Goal: Task Accomplishment & Management: Use online tool/utility

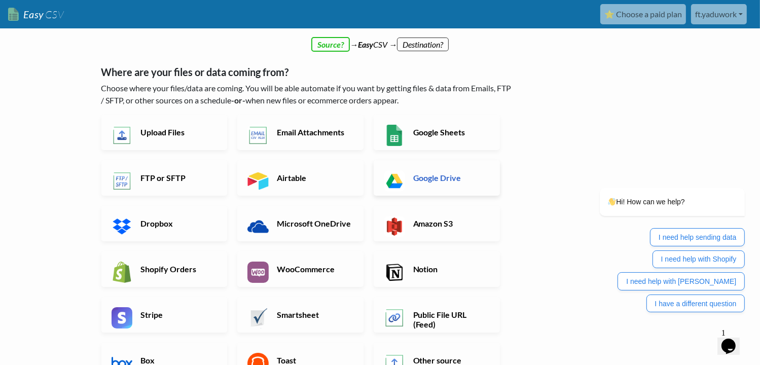
drag, startPoint x: 436, startPoint y: 170, endPoint x: 423, endPoint y: 180, distance: 16.6
click at [423, 180] on h6 "Google Drive" at bounding box center [451, 178] width 80 height 10
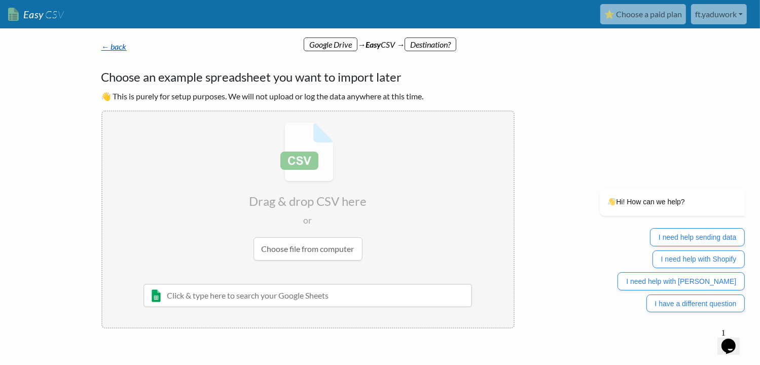
click at [124, 50] on link "← back" at bounding box center [113, 47] width 25 height 10
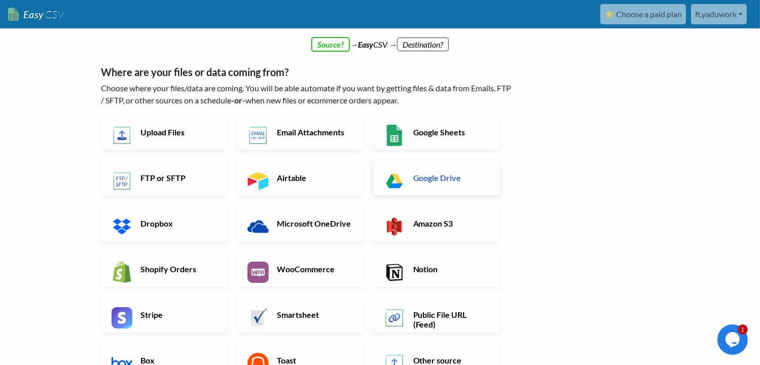
click at [450, 188] on link "Google Drive" at bounding box center [437, 177] width 126 height 35
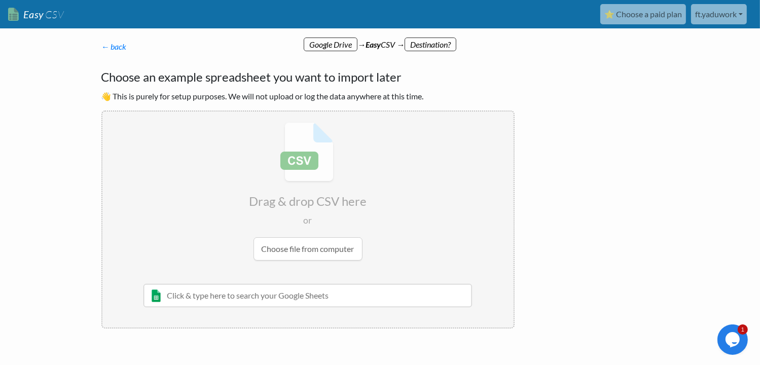
click at [296, 164] on input "file" at bounding box center [307, 192] width 411 height 160
click at [312, 292] on input "text" at bounding box center [307, 295] width 329 height 23
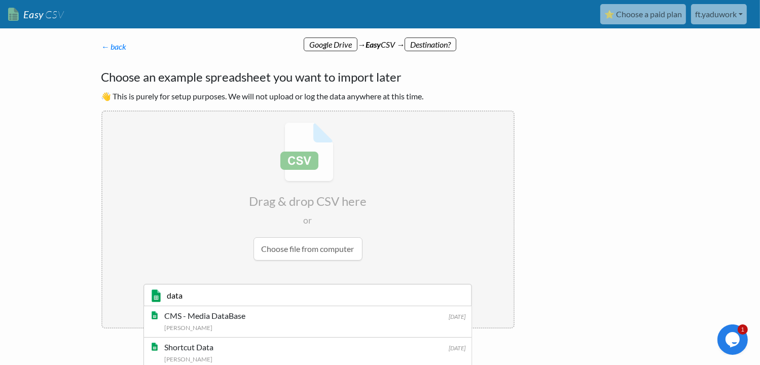
scroll to position [37, 0]
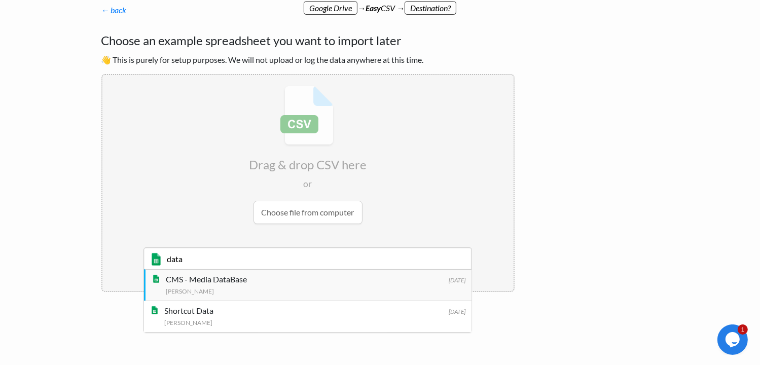
type input "data"
click at [340, 291] on div "Yadu Krishna K S" at bounding box center [316, 290] width 300 height 11
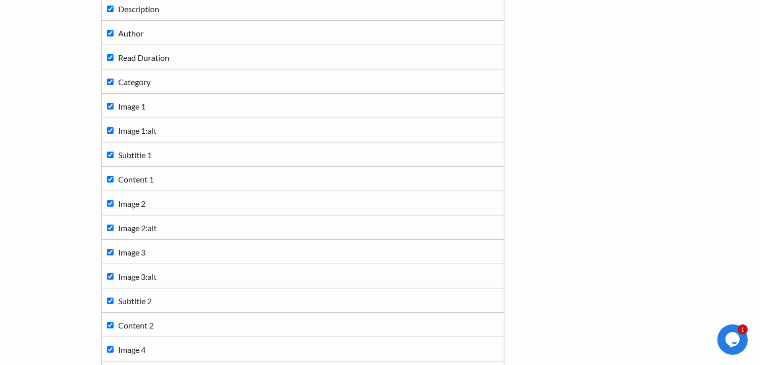
scroll to position [456, 0]
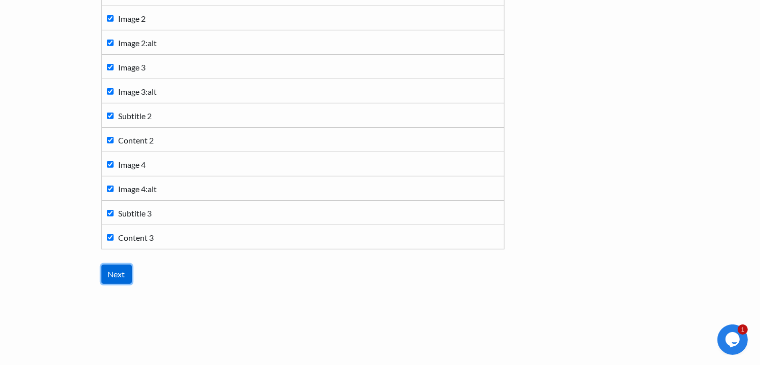
click at [115, 275] on input "Next" at bounding box center [116, 274] width 30 height 19
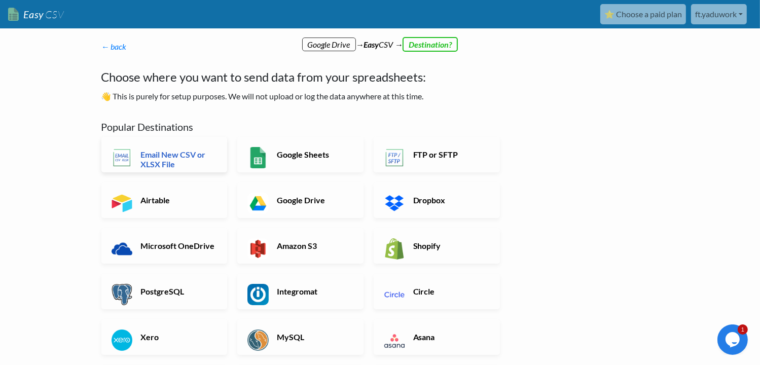
click at [154, 156] on h6 "Email New CSV or XLSX File" at bounding box center [178, 159] width 80 height 19
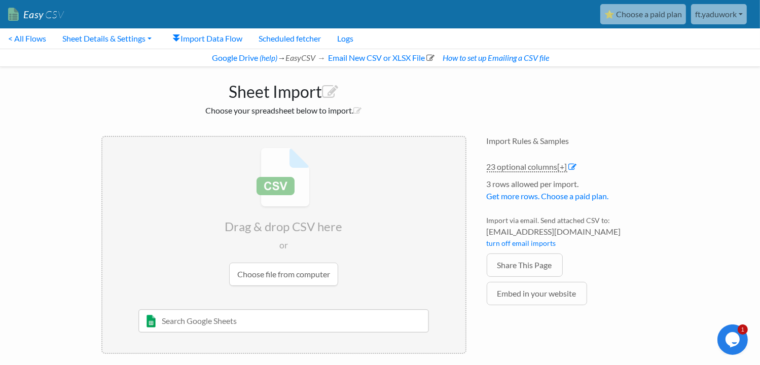
click at [228, 325] on input "text" at bounding box center [283, 320] width 291 height 23
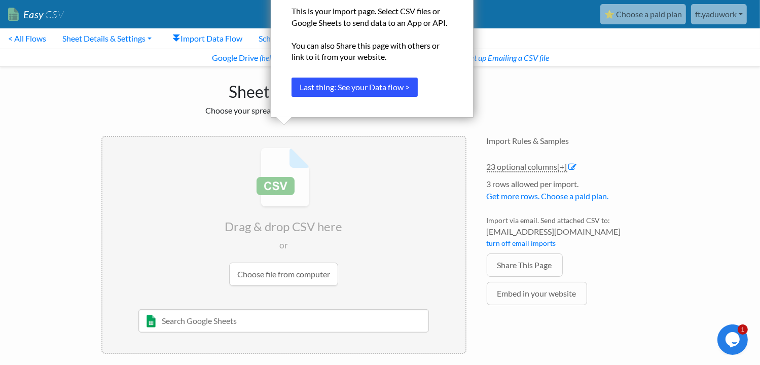
click at [377, 94] on button "Last thing: See your Data flow >" at bounding box center [355, 87] width 126 height 19
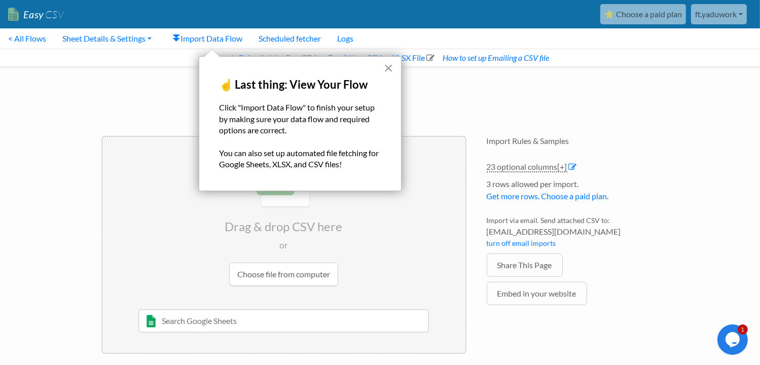
click at [387, 71] on button "×" at bounding box center [389, 68] width 10 height 16
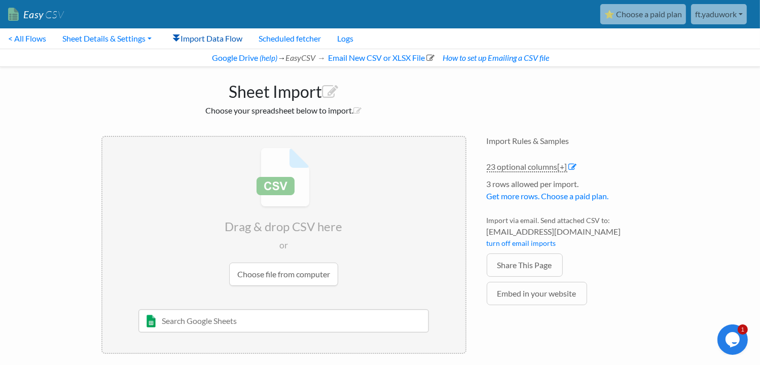
click at [216, 40] on link "Import Data Flow" at bounding box center [208, 38] width 86 height 20
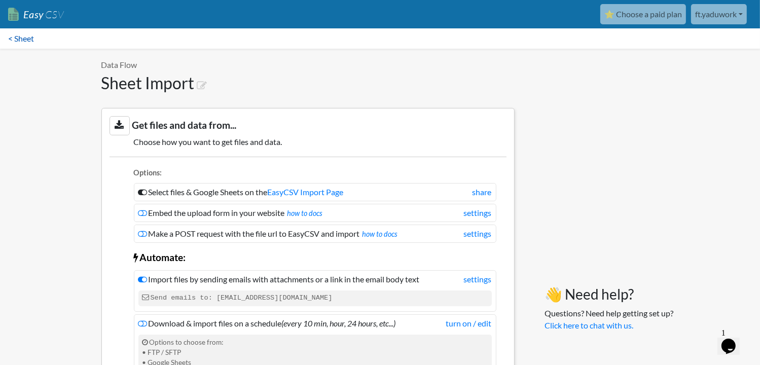
click at [33, 35] on link "< Sheet" at bounding box center [21, 38] width 42 height 20
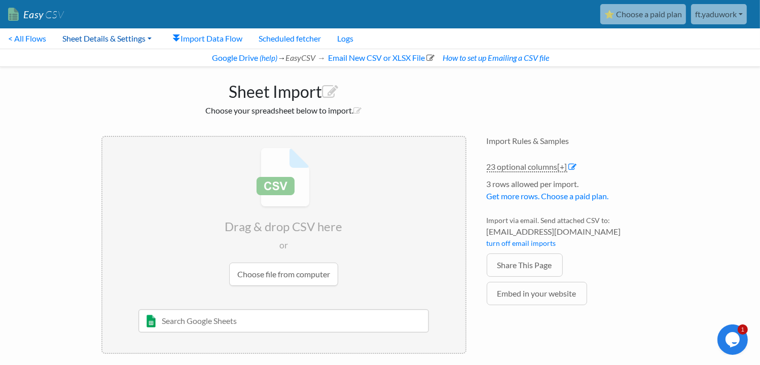
click at [112, 40] on link "Sheet Details & Settings" at bounding box center [106, 38] width 105 height 20
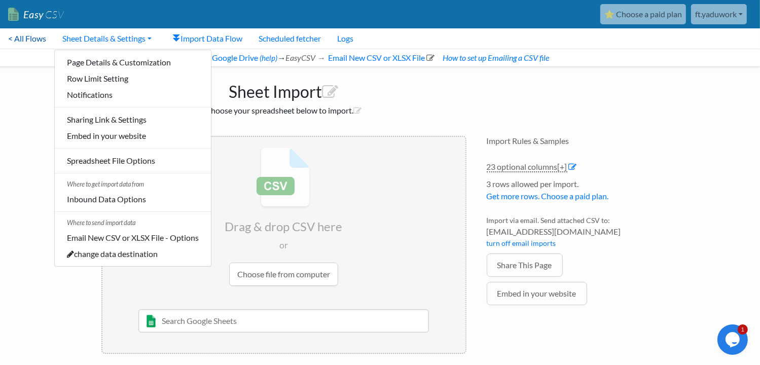
click at [18, 41] on link "< All Flows" at bounding box center [27, 38] width 54 height 20
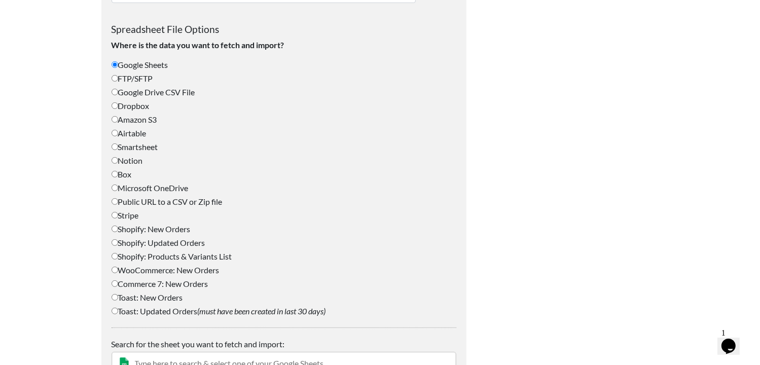
scroll to position [375, 0]
click at [115, 90] on input "Google Drive CSV File" at bounding box center [115, 91] width 7 height 7
radio input "true"
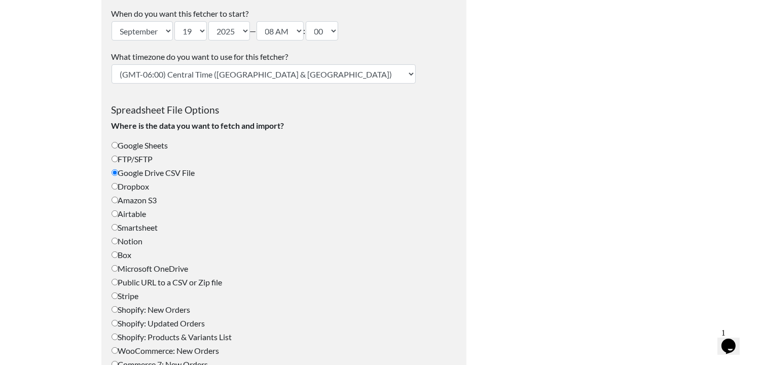
scroll to position [296, 0]
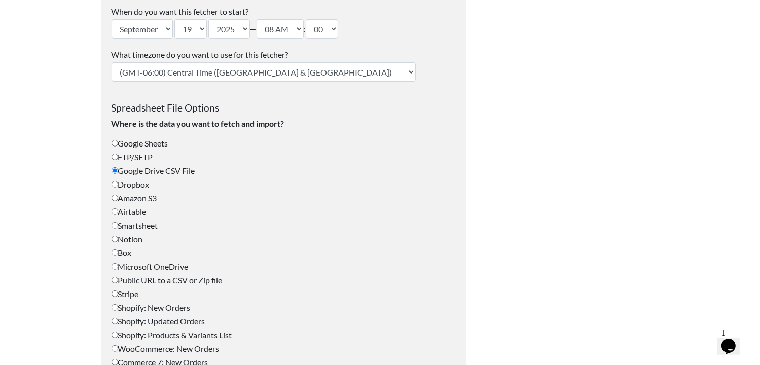
click at [113, 142] on input "Google Sheets" at bounding box center [115, 143] width 7 height 7
radio input "true"
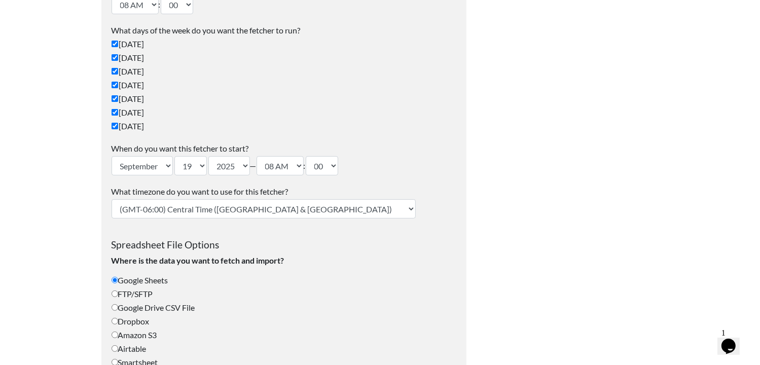
scroll to position [0, 0]
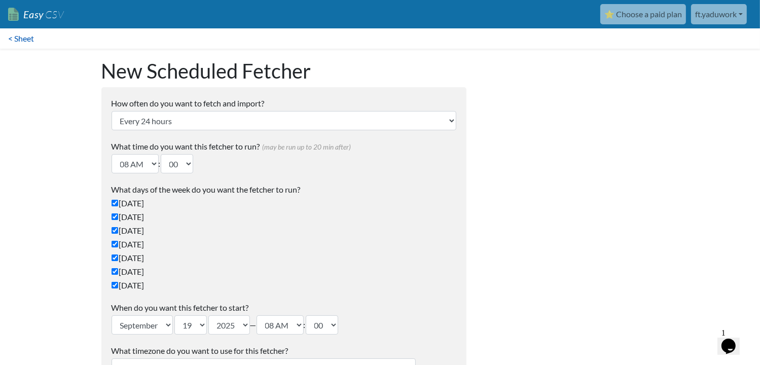
click at [20, 34] on link "< Sheet" at bounding box center [21, 38] width 42 height 20
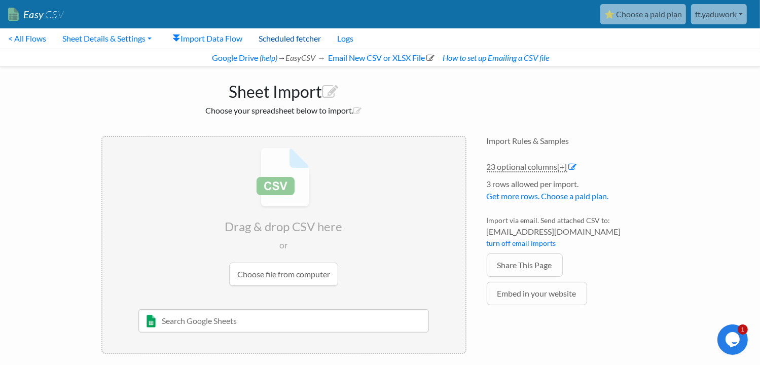
click at [312, 35] on link "Scheduled fetcher" at bounding box center [289, 38] width 79 height 20
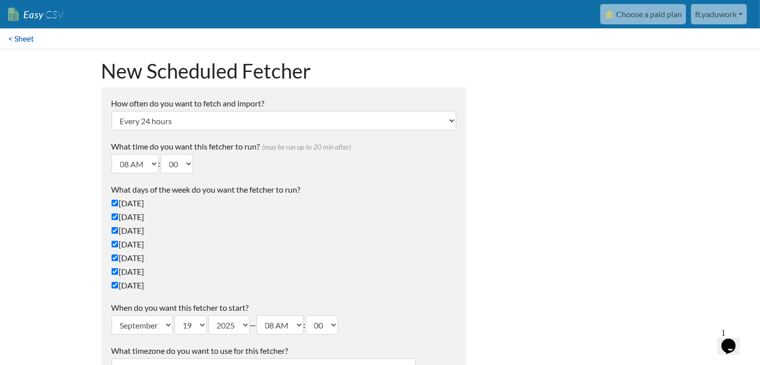
click at [28, 38] on link "< Sheet" at bounding box center [21, 38] width 42 height 20
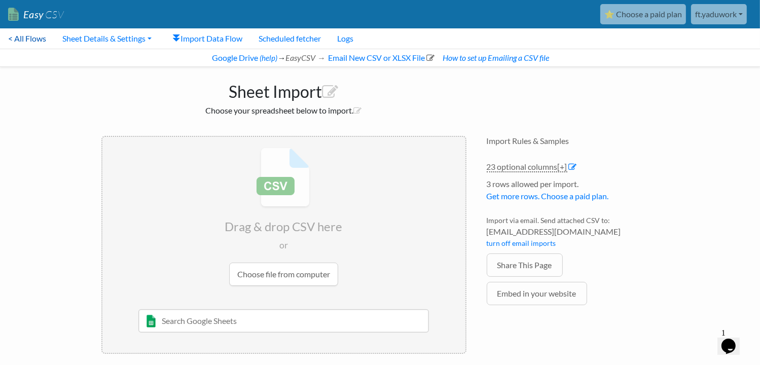
click at [31, 38] on link "< All Flows" at bounding box center [27, 38] width 54 height 20
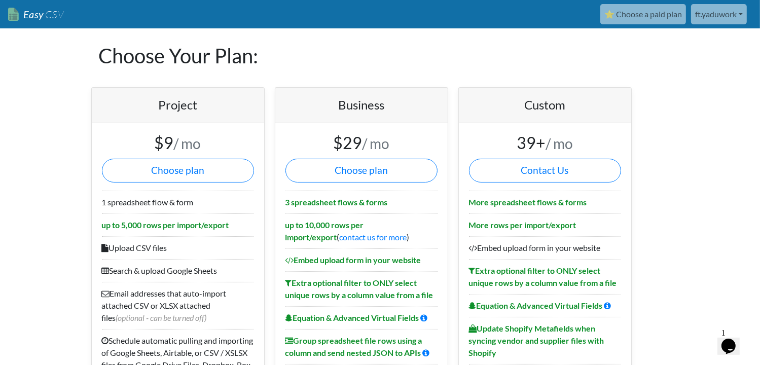
click at [8, 19] on link "Easy CSV" at bounding box center [36, 14] width 56 height 21
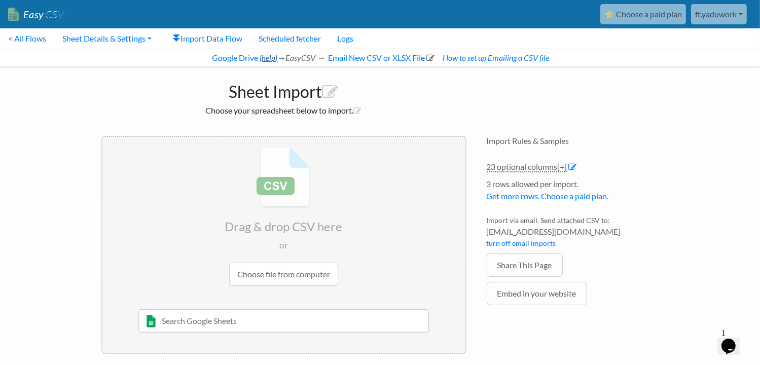
click at [262, 62] on link "(help)" at bounding box center [269, 57] width 18 height 9
